Goal: Task Accomplishment & Management: Complete application form

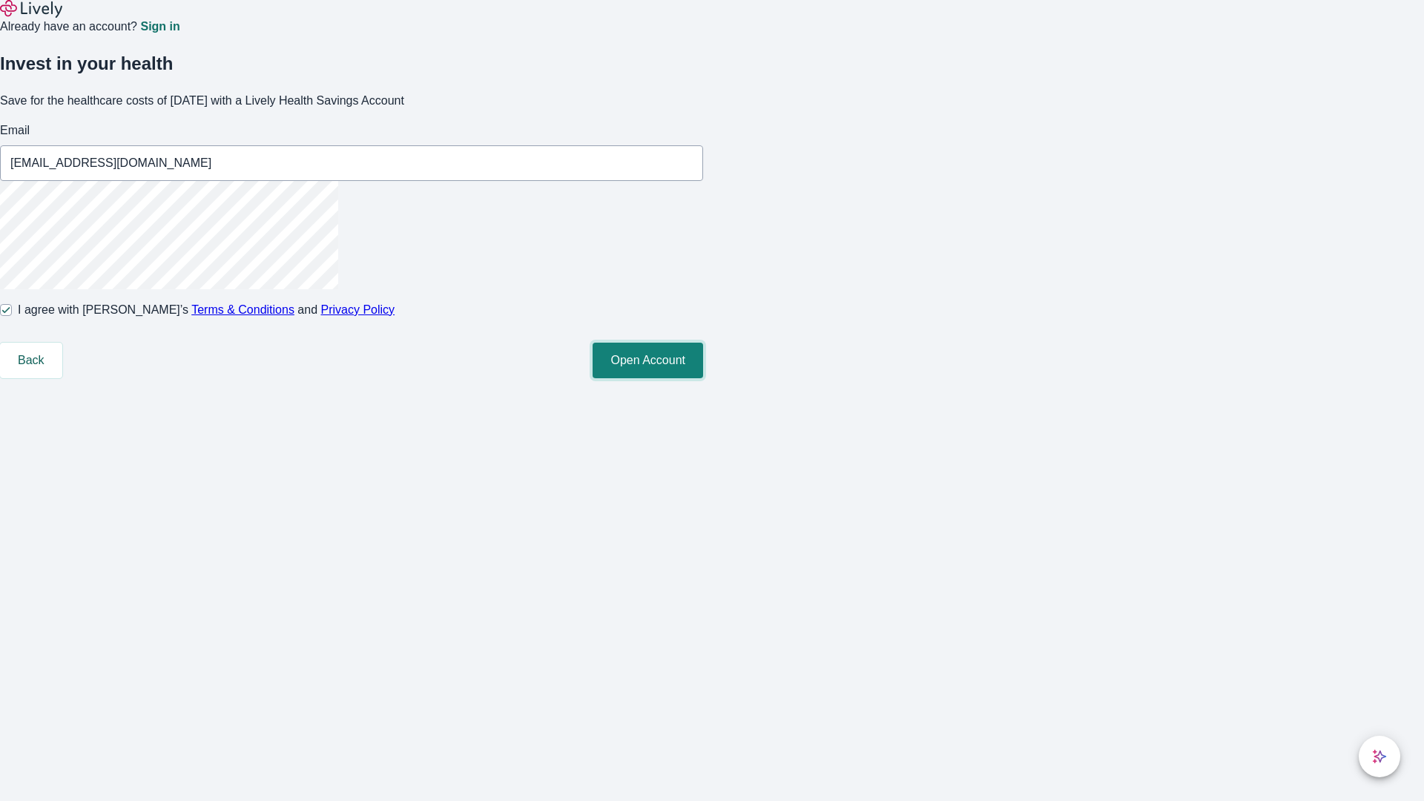
click at [703, 378] on button "Open Account" at bounding box center [648, 361] width 111 height 36
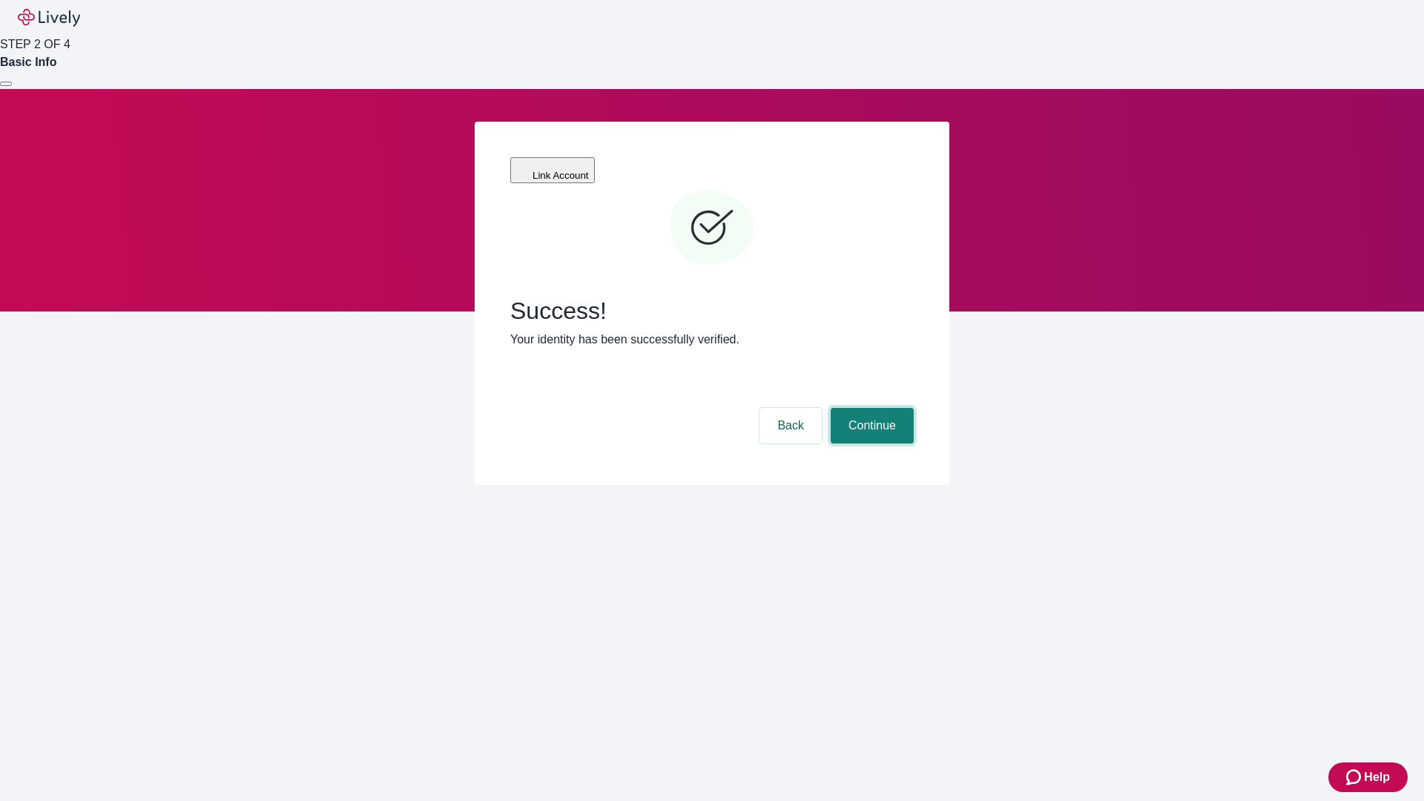
click at [870, 408] on button "Continue" at bounding box center [872, 426] width 83 height 36
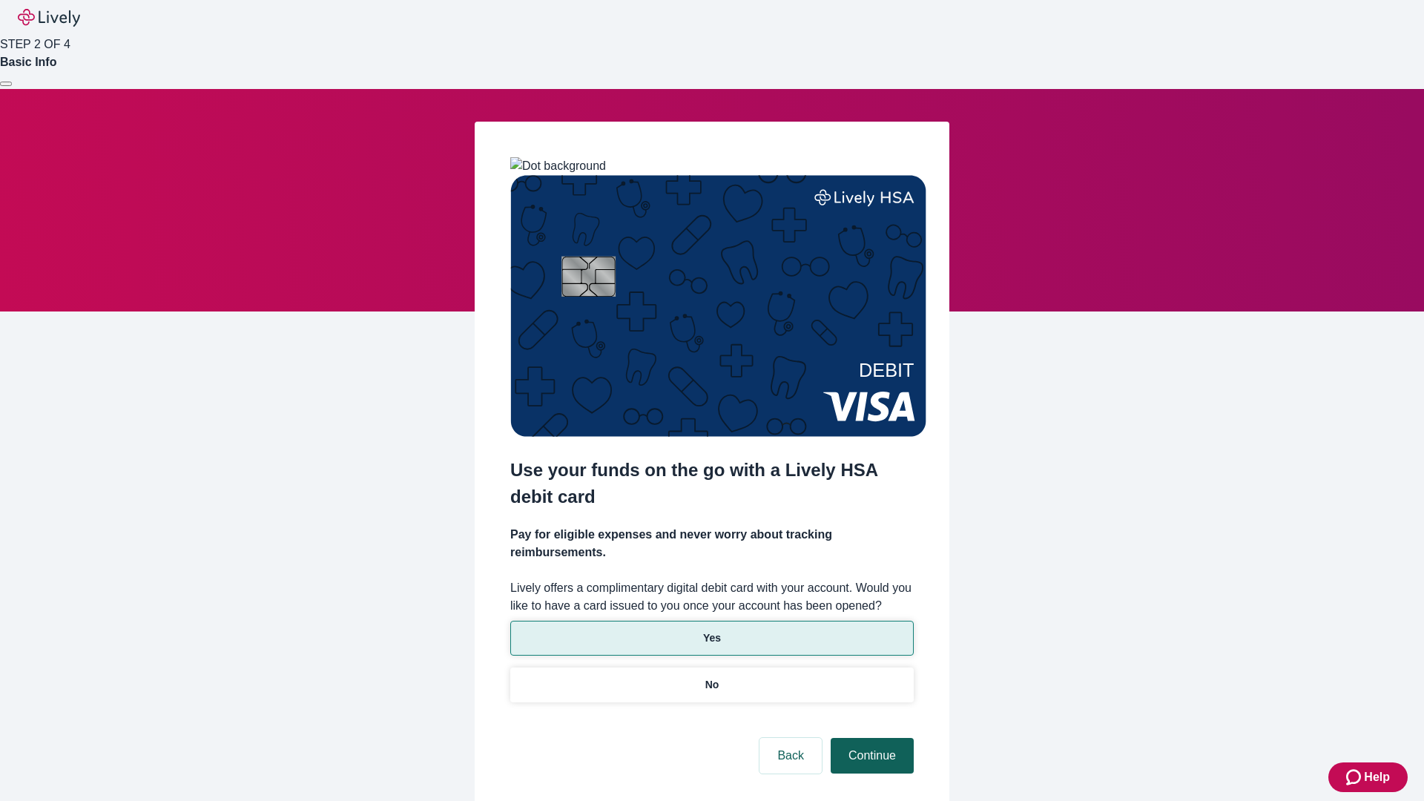
click at [711, 631] on p "Yes" at bounding box center [712, 639] width 18 height 16
click at [870, 738] on button "Continue" at bounding box center [872, 756] width 83 height 36
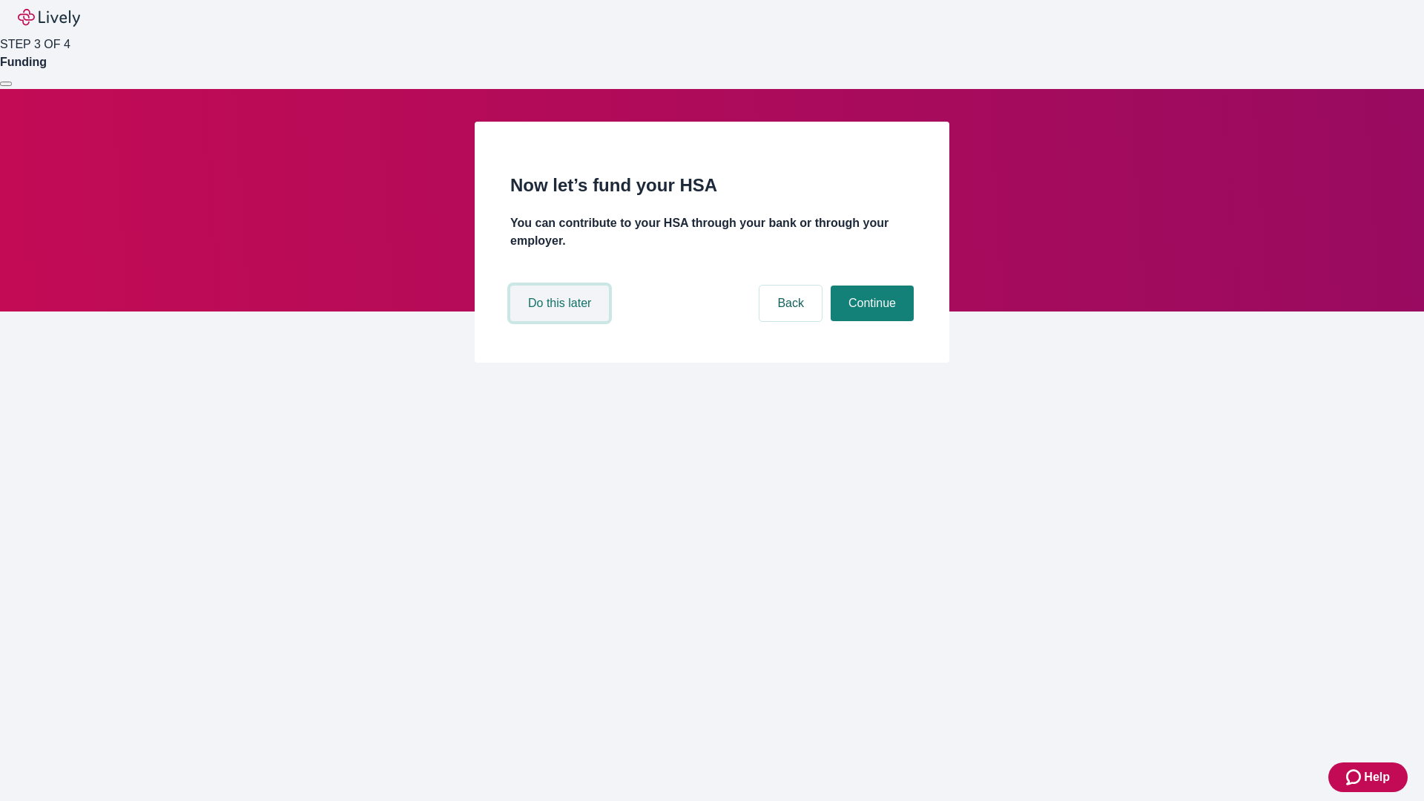
click at [562, 321] on button "Do this later" at bounding box center [559, 304] width 99 height 36
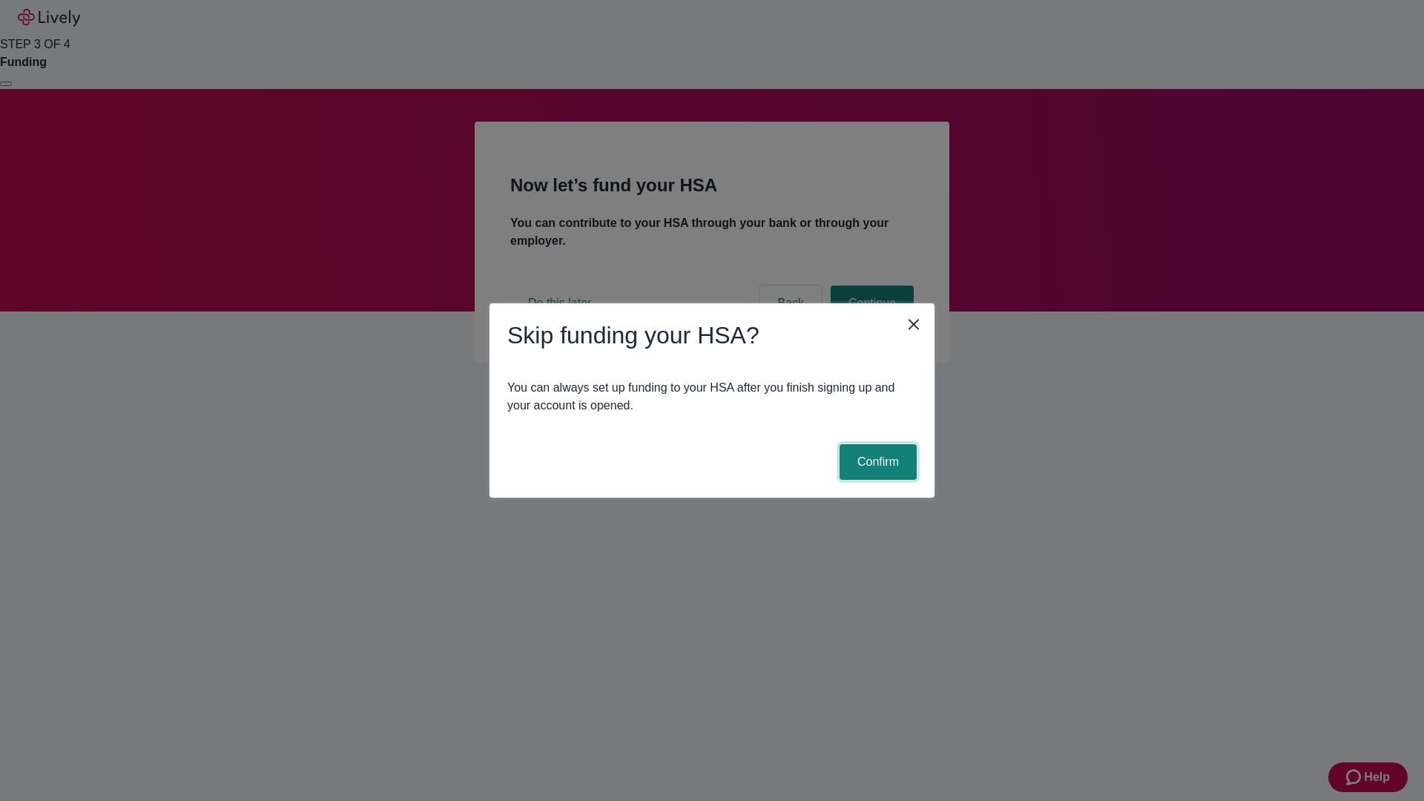
click at [876, 462] on button "Confirm" at bounding box center [878, 462] width 77 height 36
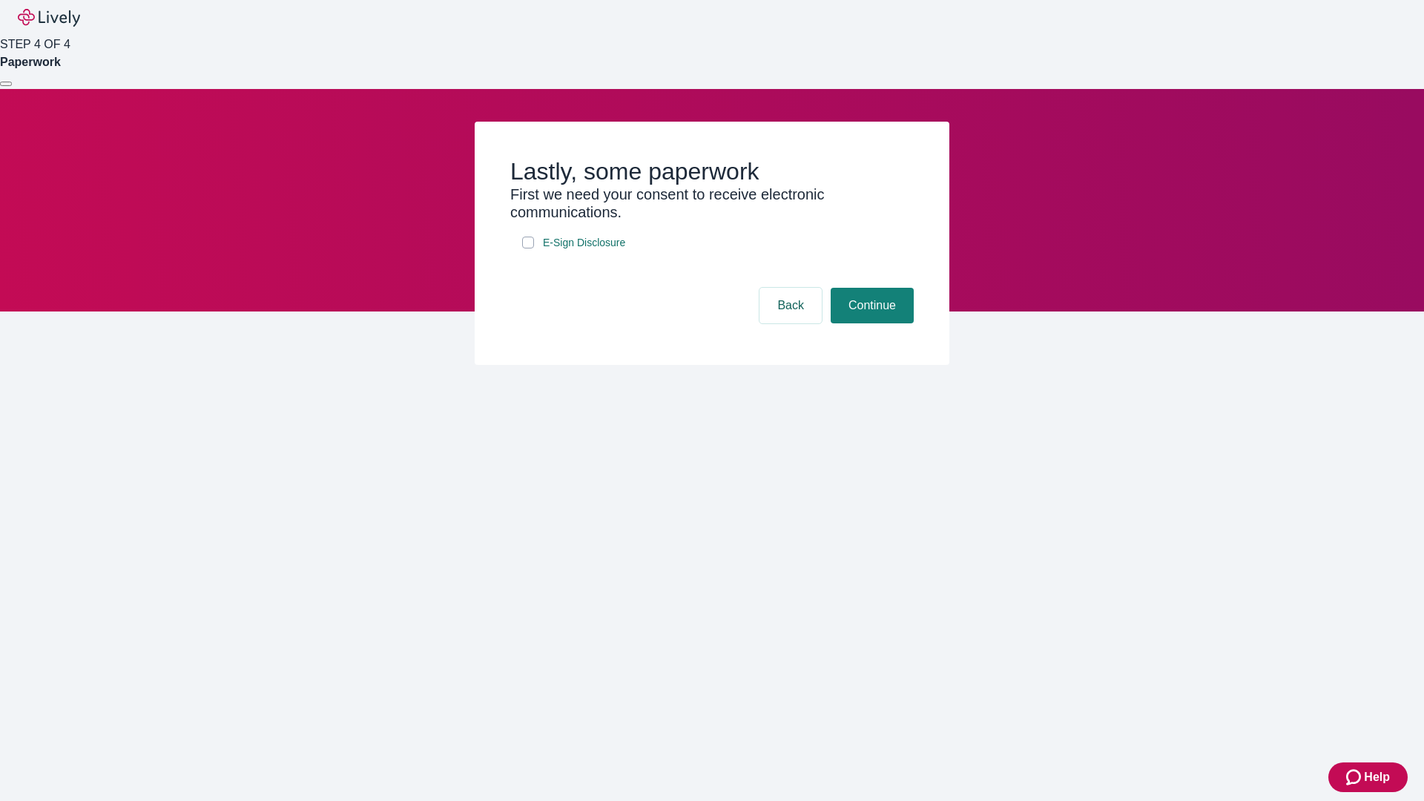
click at [528, 249] on input "E-Sign Disclosure" at bounding box center [528, 243] width 12 height 12
checkbox input "true"
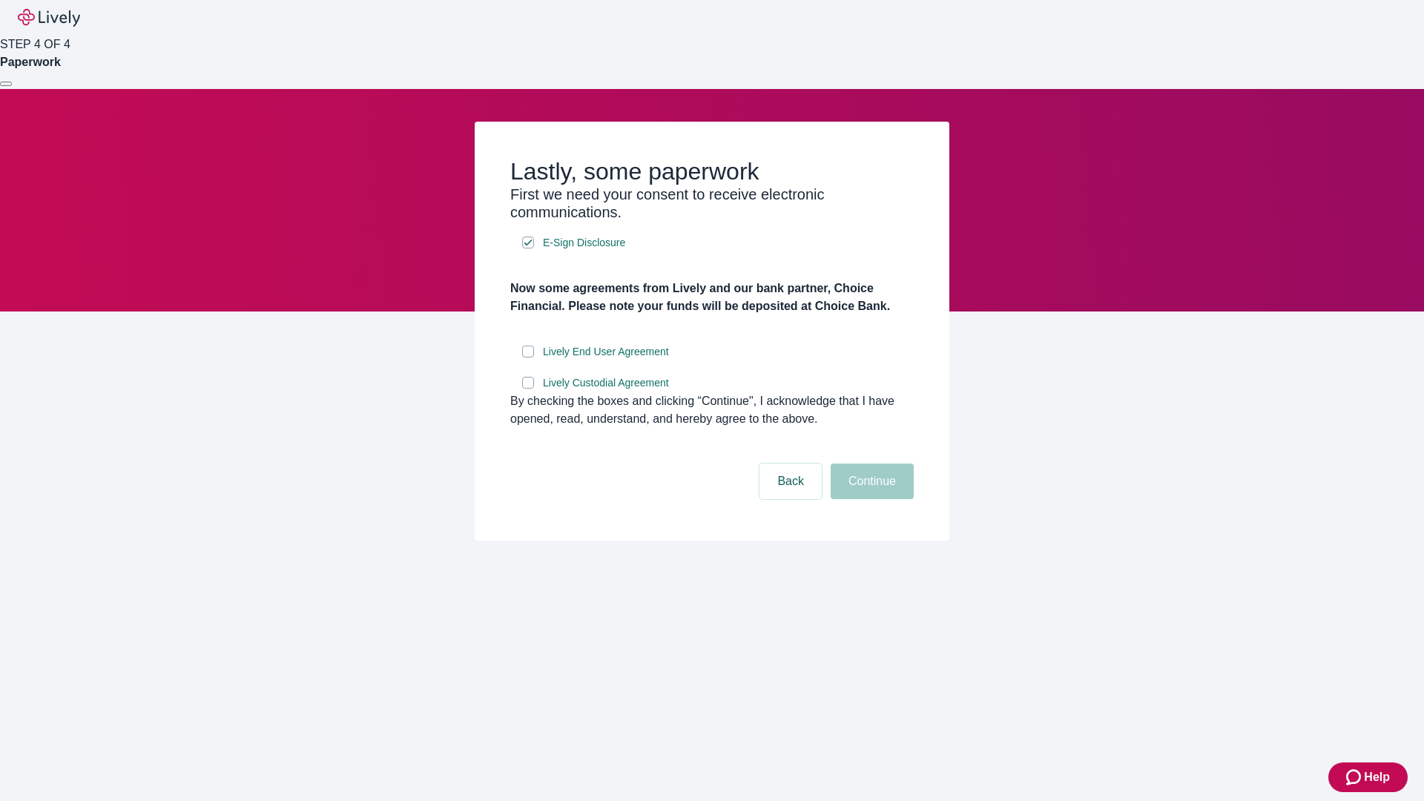
click at [528, 358] on input "Lively End User Agreement" at bounding box center [528, 352] width 12 height 12
checkbox input "true"
click at [528, 389] on input "Lively Custodial Agreement" at bounding box center [528, 383] width 12 height 12
checkbox input "true"
click at [870, 499] on button "Continue" at bounding box center [872, 482] width 83 height 36
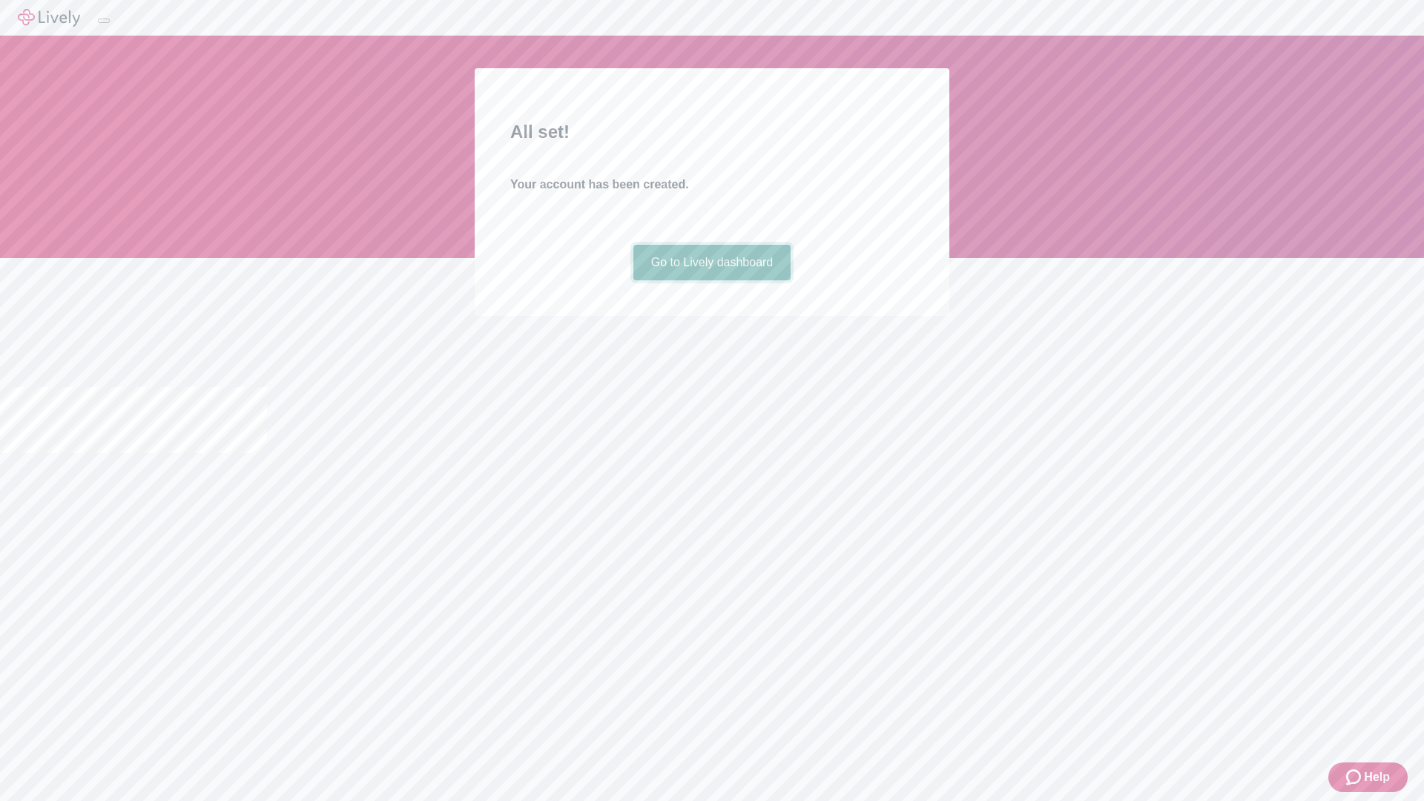
click at [711, 280] on link "Go to Lively dashboard" at bounding box center [713, 263] width 158 height 36
